Goal: Information Seeking & Learning: Find specific fact

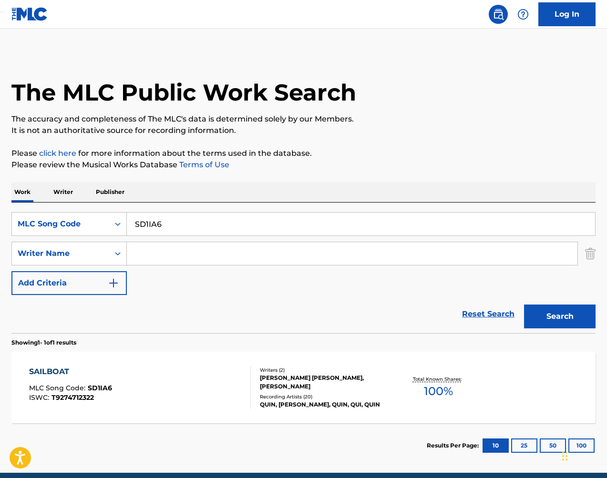
click at [224, 214] on input "SD1IA6" at bounding box center [361, 224] width 468 height 23
paste input "PVAZD0"
click at [557, 307] on button "Search" at bounding box center [559, 317] width 71 height 24
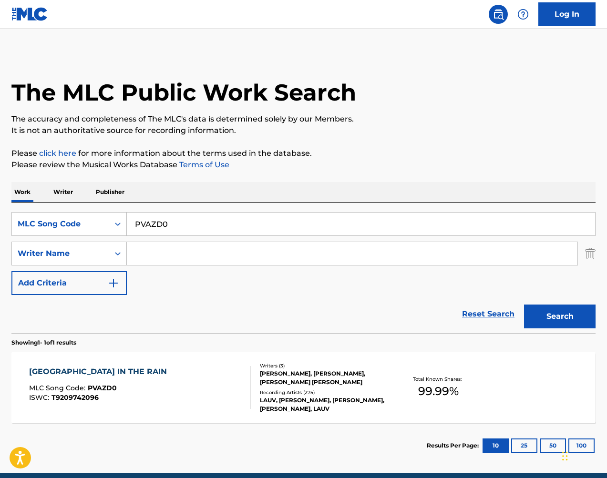
click at [202, 225] on input "PVAZD0" at bounding box center [361, 224] width 468 height 23
paste input "FVAWI9"
click at [547, 317] on button "Search" at bounding box center [559, 317] width 71 height 24
click at [267, 225] on input "FVAWI9" at bounding box center [361, 224] width 468 height 23
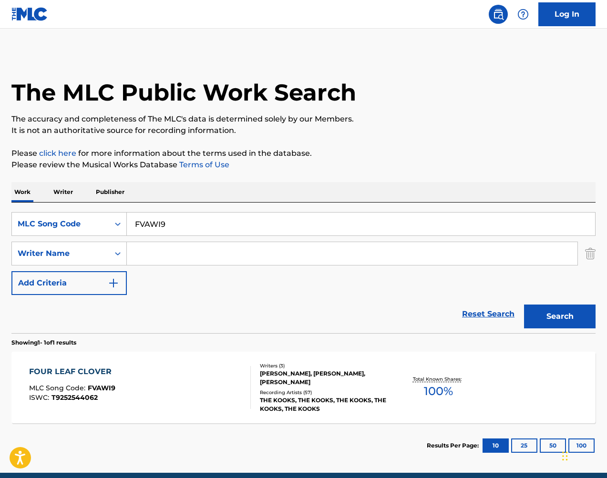
click at [267, 225] on input "FVAWI9" at bounding box center [361, 224] width 468 height 23
paste input "OC56T"
type input "OC56T9"
click at [576, 315] on button "Search" at bounding box center [559, 317] width 71 height 24
click at [318, 369] on div "Writers ( 2 )" at bounding box center [325, 365] width 130 height 7
